Goal: Task Accomplishment & Management: Manage account settings

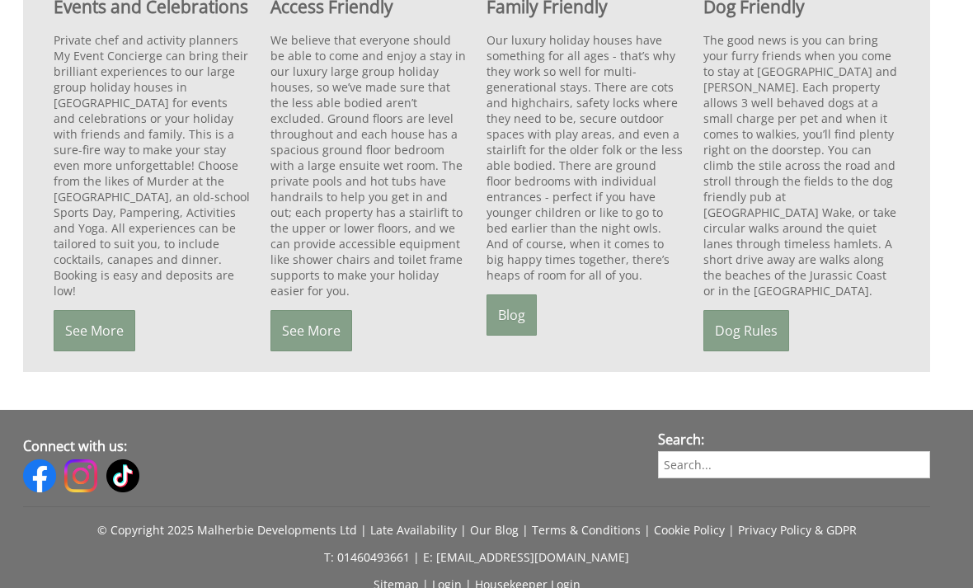
scroll to position [1473, 0]
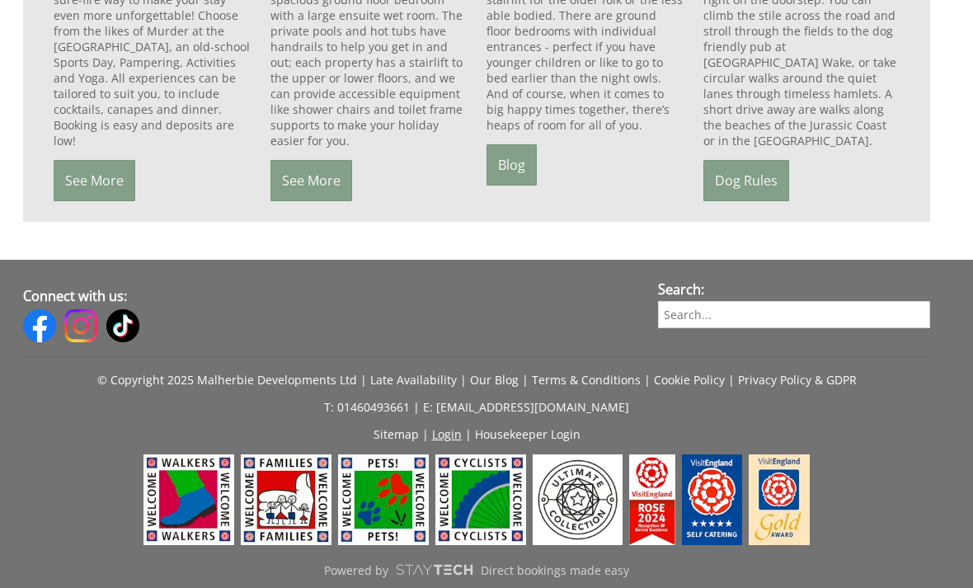
click at [448, 442] on link "Login" at bounding box center [447, 434] width 30 height 16
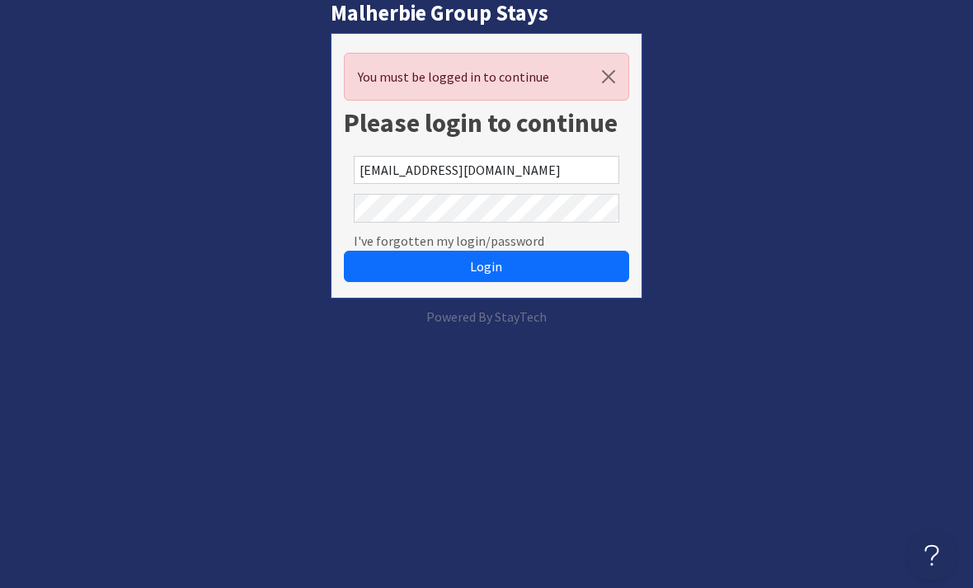
click at [486, 266] on button "Login" at bounding box center [486, 266] width 284 height 31
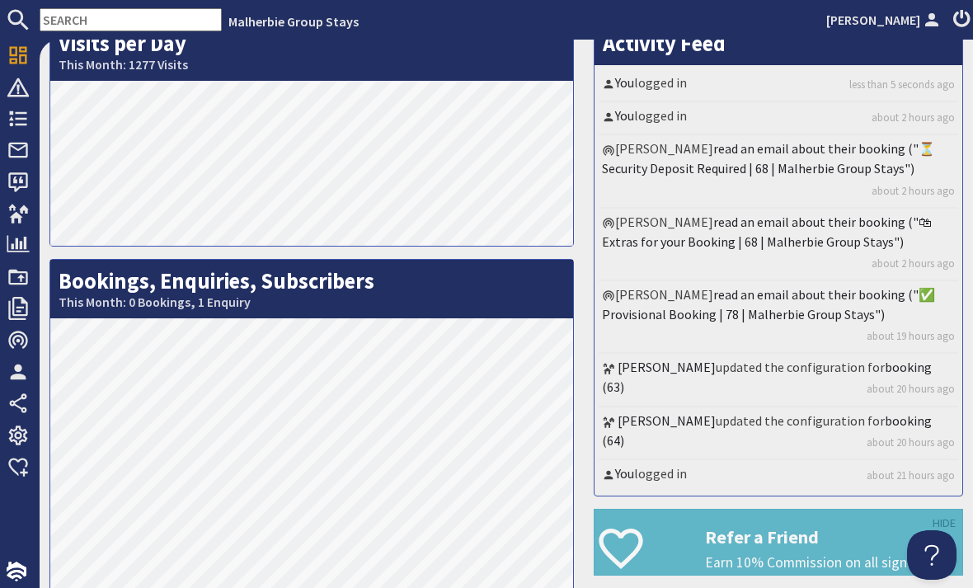
scroll to position [5, 0]
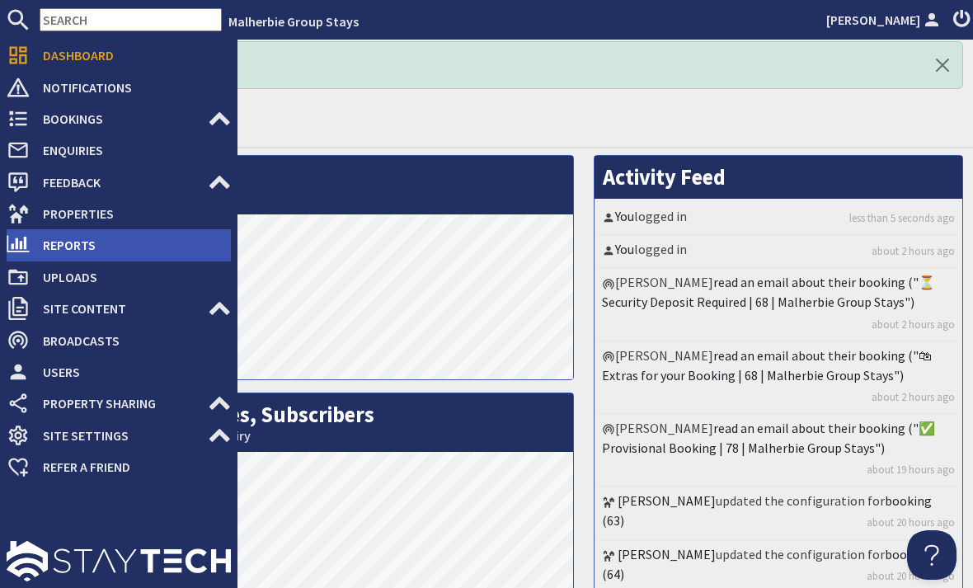
click at [22, 242] on use at bounding box center [18, 244] width 22 height 16
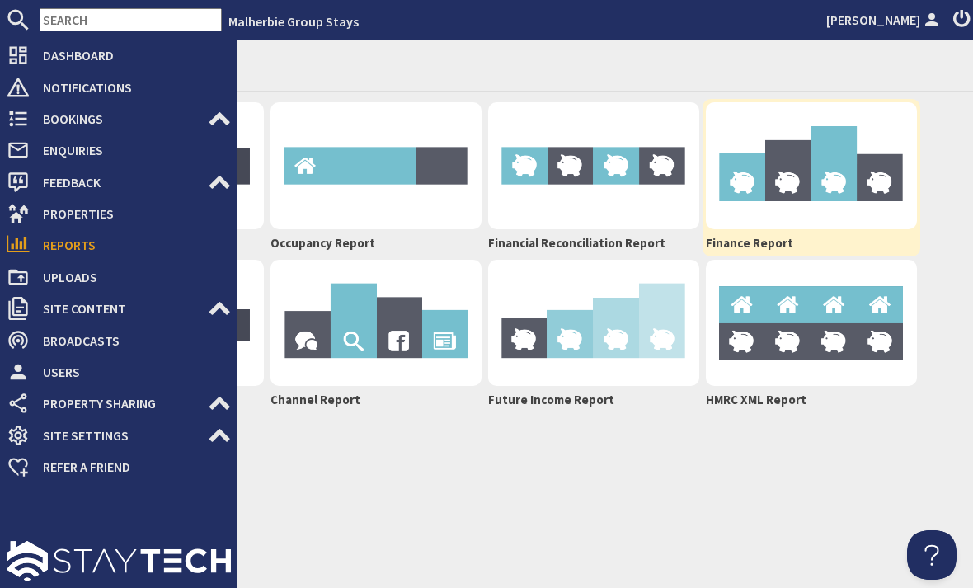
click at [857, 176] on img at bounding box center [811, 165] width 211 height 127
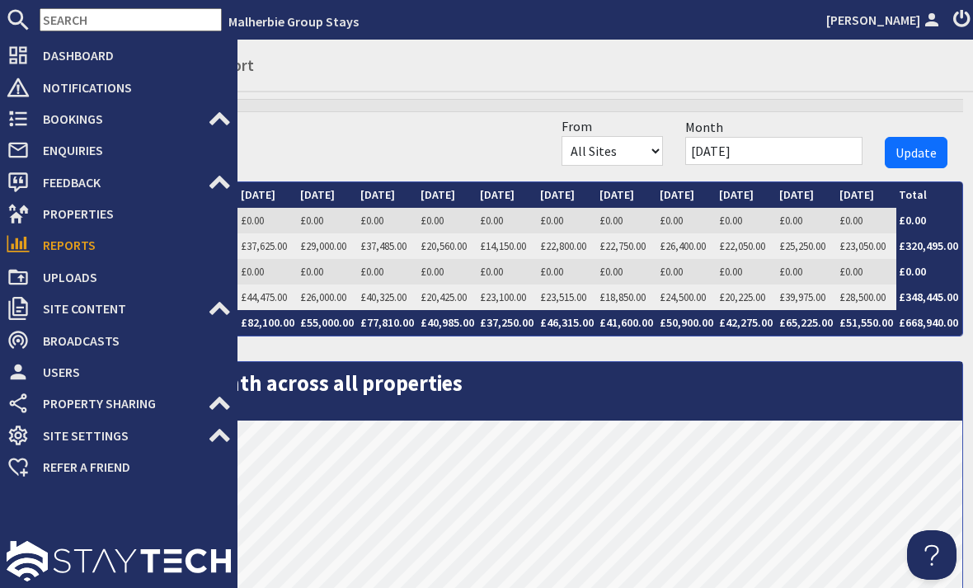
click at [298, 133] on div "Property / Month Beaverbrook 30 Sep 25 £0.00 Oct 25 £0.00 Nov 25 £0.00 Dec 25 £…" at bounding box center [506, 406] width 914 height 573
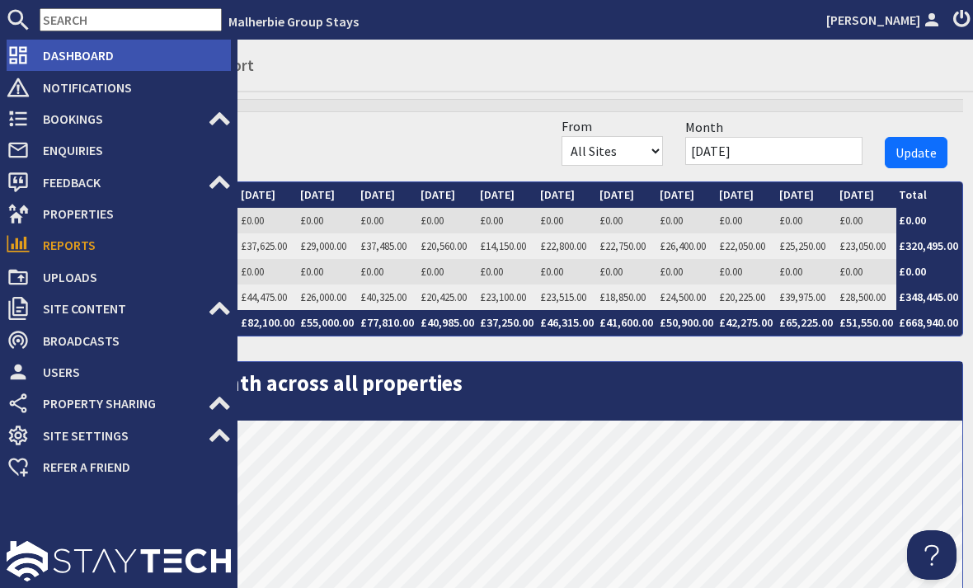
click at [212, 52] on span "Dashboard" at bounding box center [130, 55] width 201 height 26
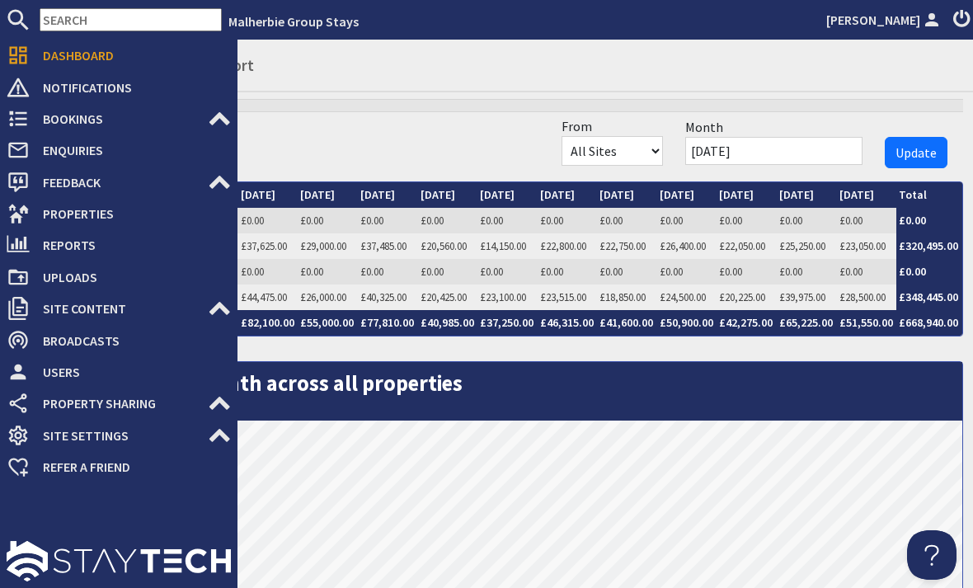
click at [408, 155] on div "Property / Month Beaverbrook 30 Sep 25 £0.00 Oct 25 £0.00 Nov 25 £0.00 Dec 25 £…" at bounding box center [506, 406] width 914 height 573
click at [270, 136] on div "Property / Month Beaverbrook 30 Sep 25 £0.00 Oct 25 £0.00 Nov 25 £0.00 Dec 25 £…" at bounding box center [506, 406] width 914 height 573
click at [308, 132] on div "Property / Month Beaverbrook 30 Sep 25 £0.00 Oct 25 £0.00 Nov 25 £0.00 Dec 25 £…" at bounding box center [506, 406] width 914 height 573
click at [241, 247] on link "£37,625.00" at bounding box center [264, 246] width 46 height 14
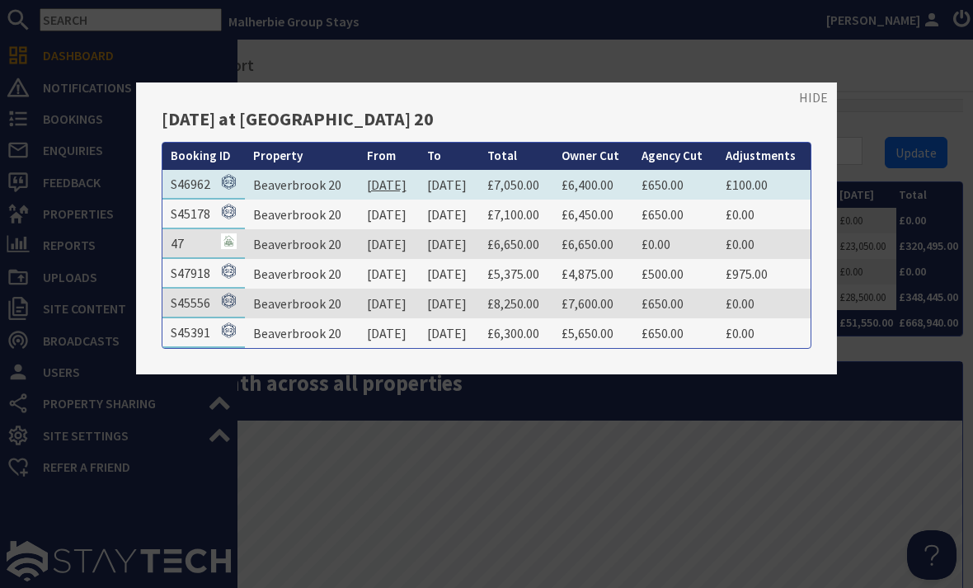
click at [387, 179] on link "03/10/2025" at bounding box center [387, 184] width 40 height 16
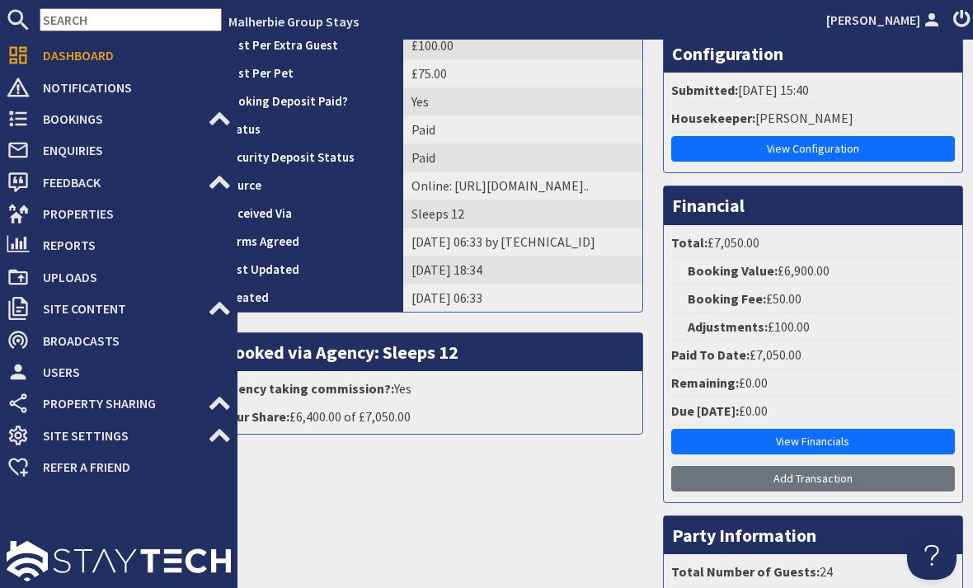
scroll to position [409, 0]
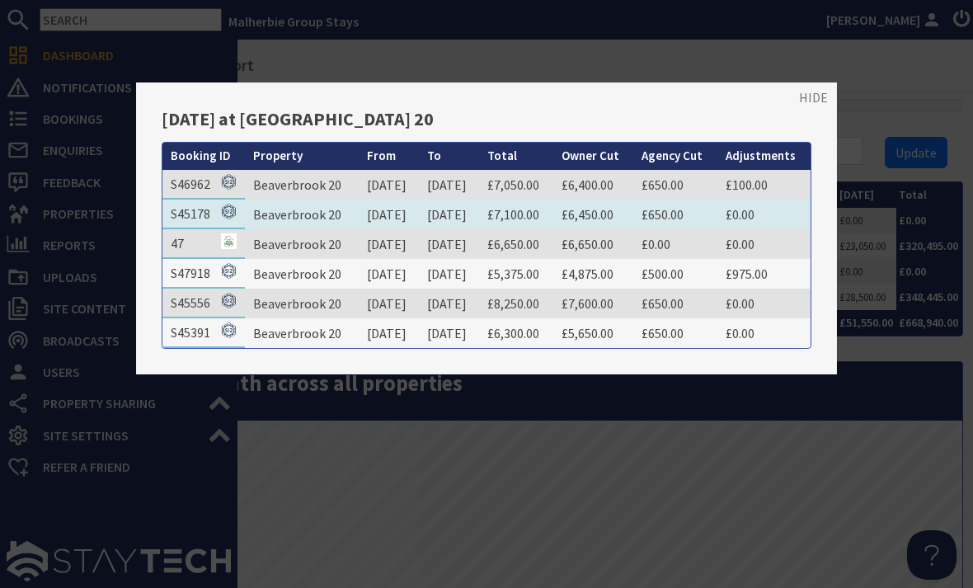
click at [424, 215] on td "12/10/2025" at bounding box center [449, 215] width 60 height 30
click at [467, 215] on link "12/10/2025" at bounding box center [447, 214] width 40 height 16
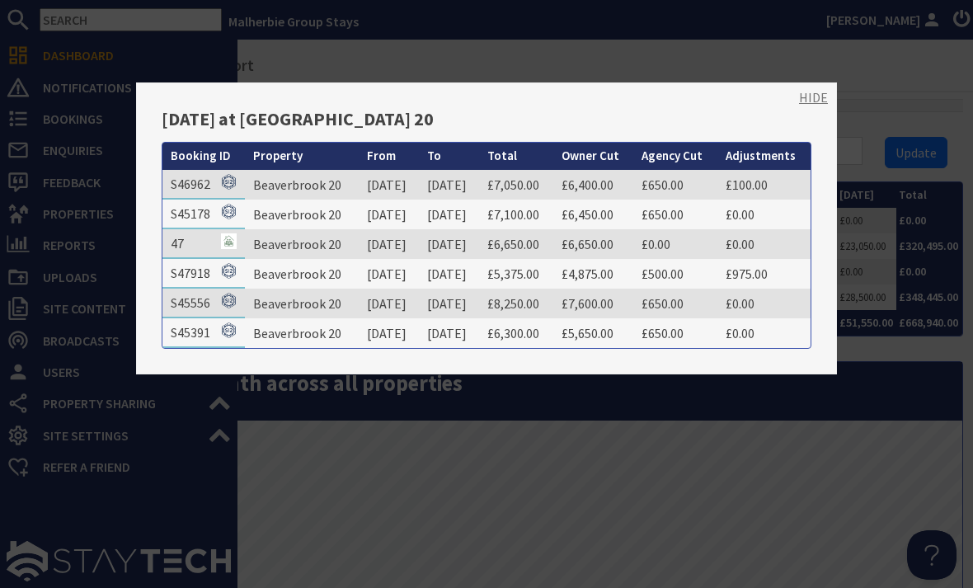
click at [813, 91] on link "HIDE" at bounding box center [813, 97] width 29 height 20
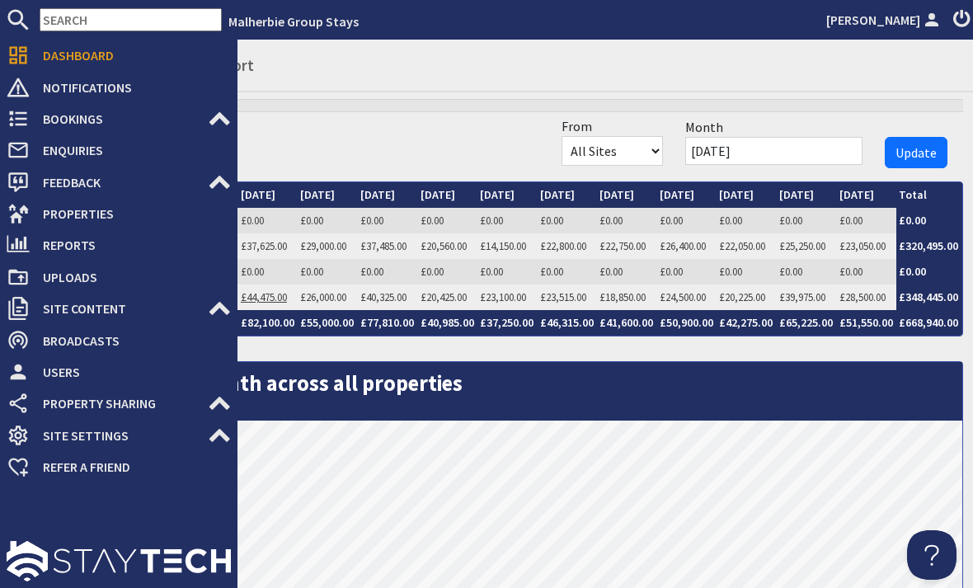
click at [254, 297] on link "£44,475.00" at bounding box center [264, 297] width 46 height 14
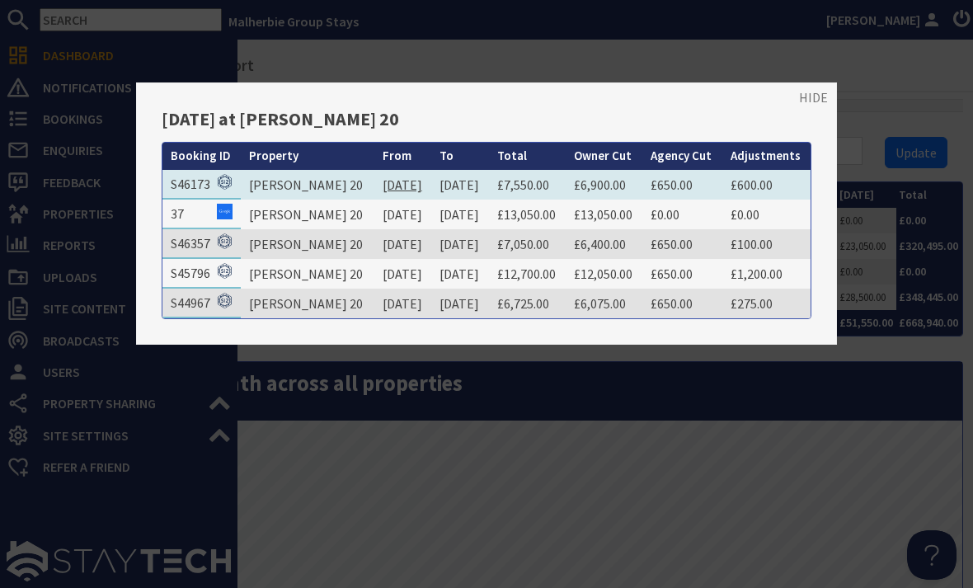
click at [383, 185] on link "03/10/2025" at bounding box center [403, 184] width 40 height 16
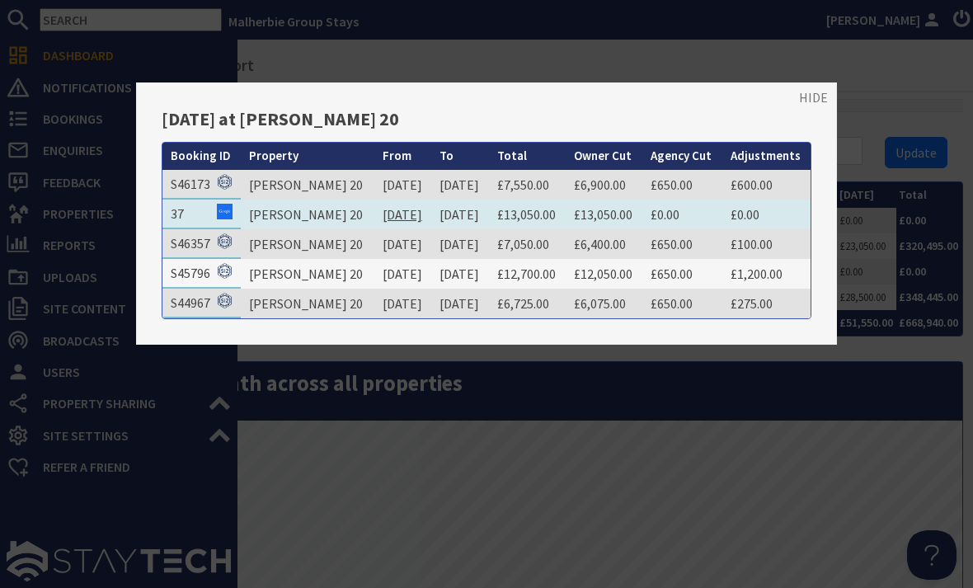
click at [383, 216] on link "06/10/2025" at bounding box center [403, 214] width 40 height 16
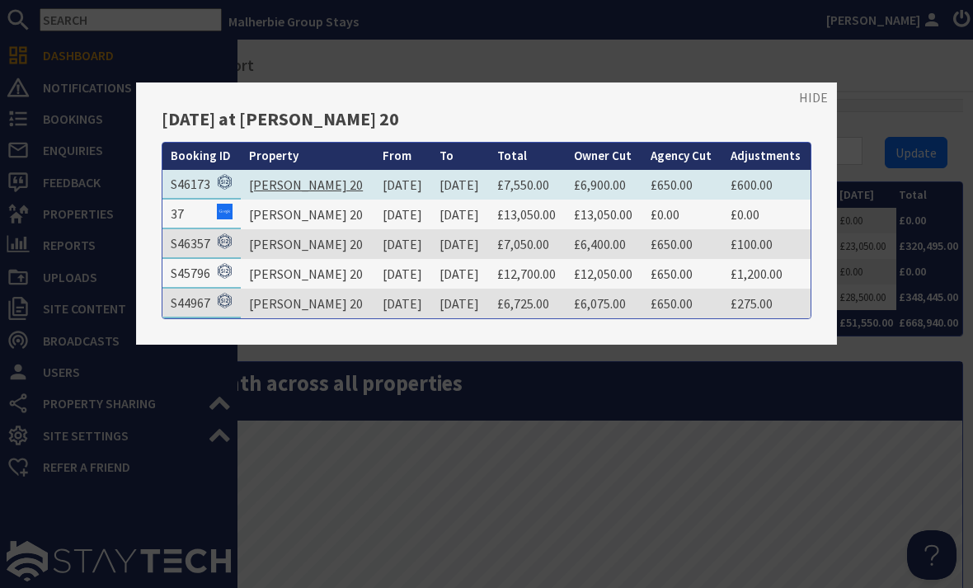
click at [273, 181] on link "Churchill 20" at bounding box center [306, 184] width 114 height 16
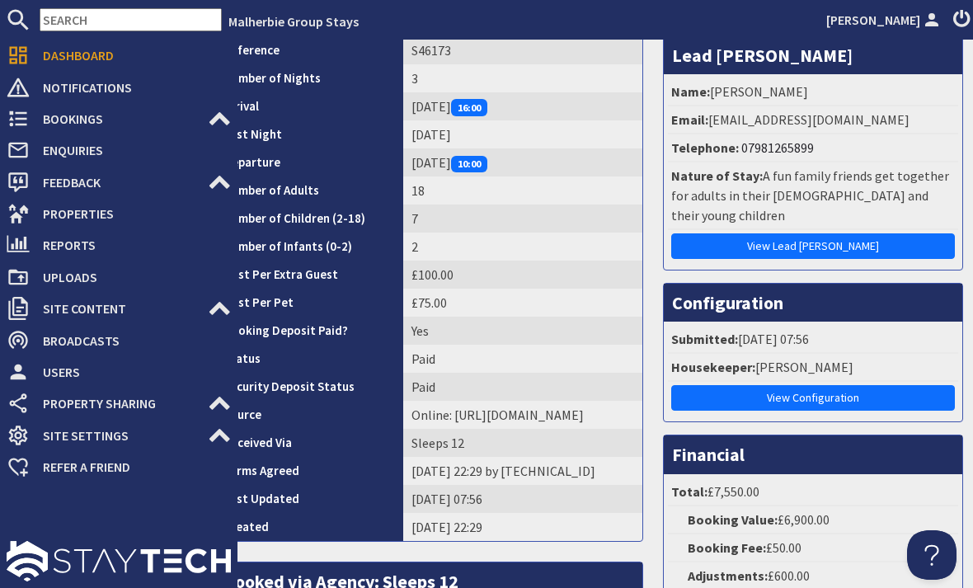
scroll to position [124, 0]
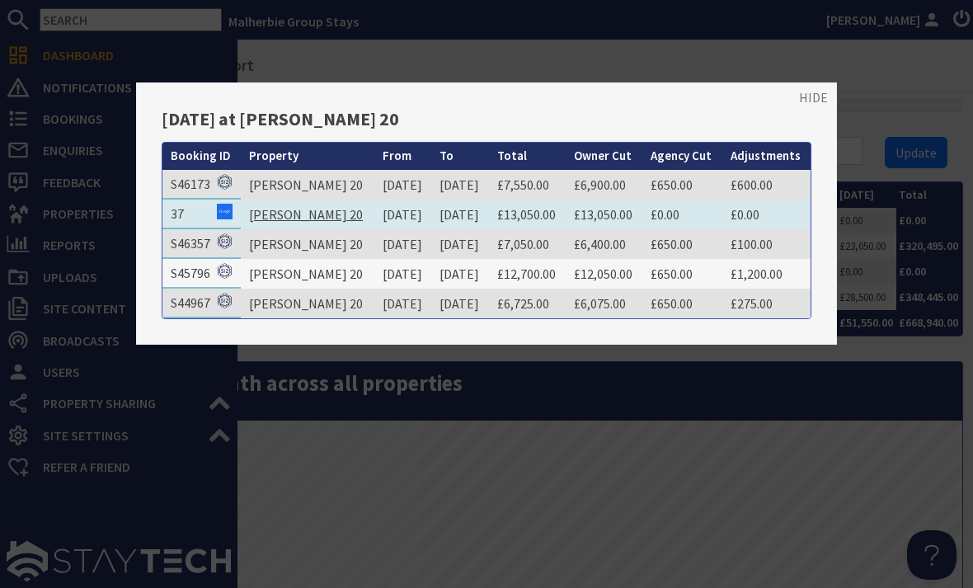
click at [250, 212] on link "Churchill 20" at bounding box center [306, 214] width 114 height 16
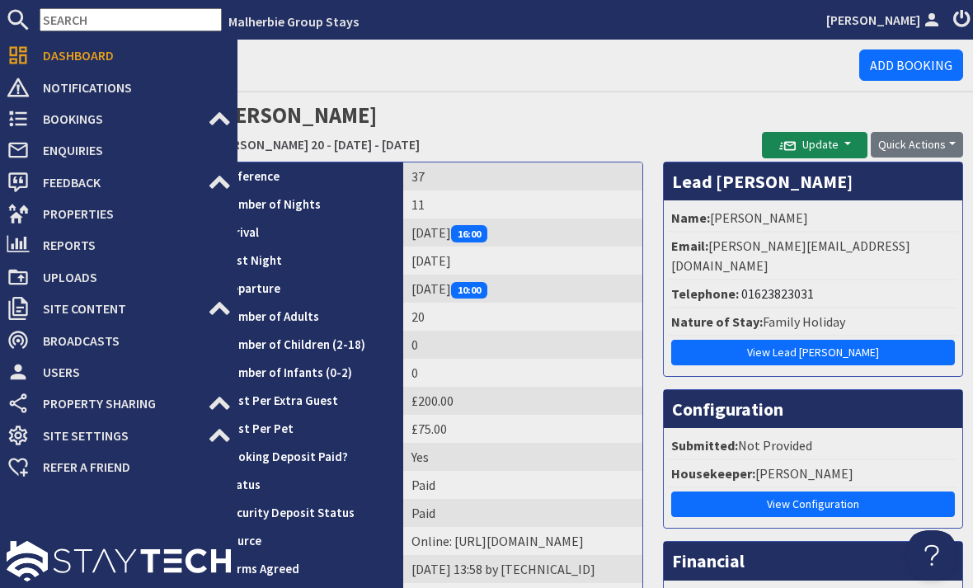
scroll to position [-1, 0]
